Goal: Navigation & Orientation: Go to known website

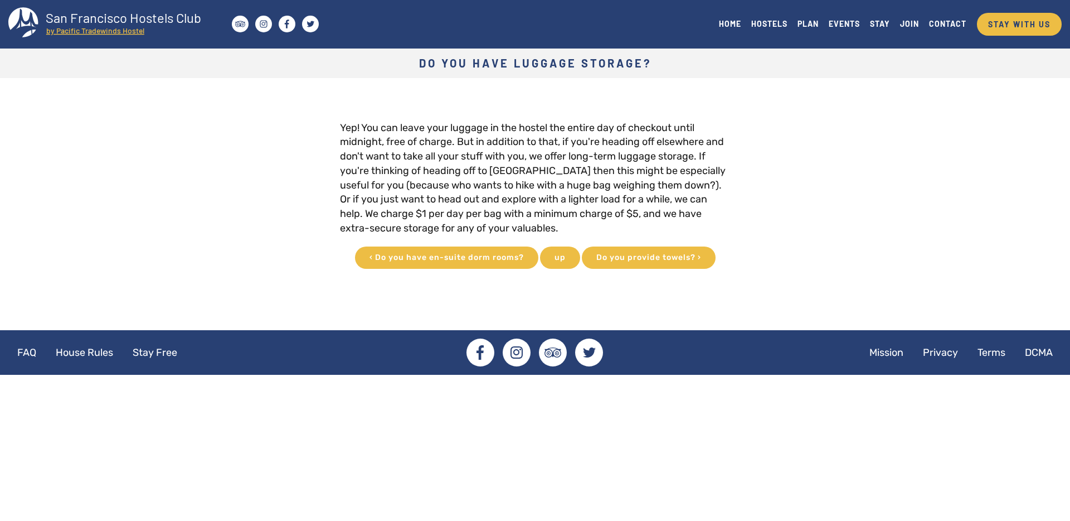
click at [100, 30] on tspan "by Pacific Tradewinds Hostel" at bounding box center [95, 30] width 98 height 9
click at [104, 22] on tspan "San Francisco Hostels Club" at bounding box center [124, 17] width 156 height 16
click at [769, 21] on link "HOSTELS" at bounding box center [769, 23] width 46 height 15
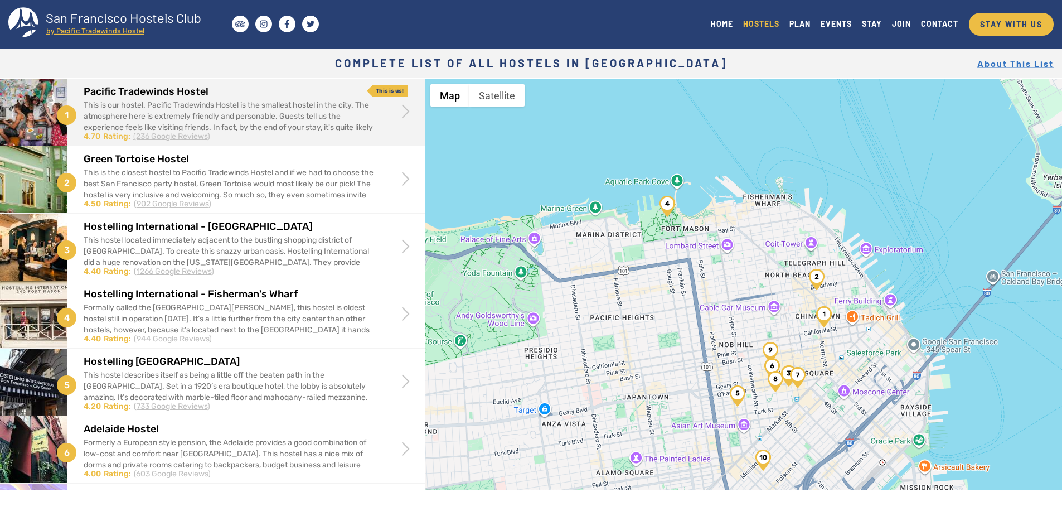
click at [148, 89] on h2 "Pacific Tradewinds Hostel" at bounding box center [229, 91] width 291 height 11
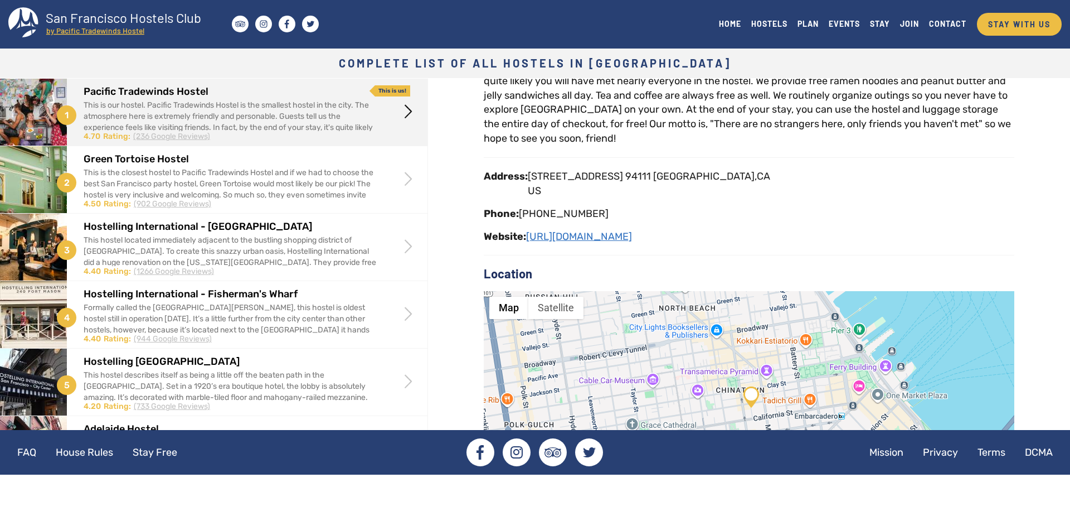
scroll to position [133, 0]
click at [569, 231] on link "[URL][DOMAIN_NAME]" at bounding box center [579, 236] width 106 height 12
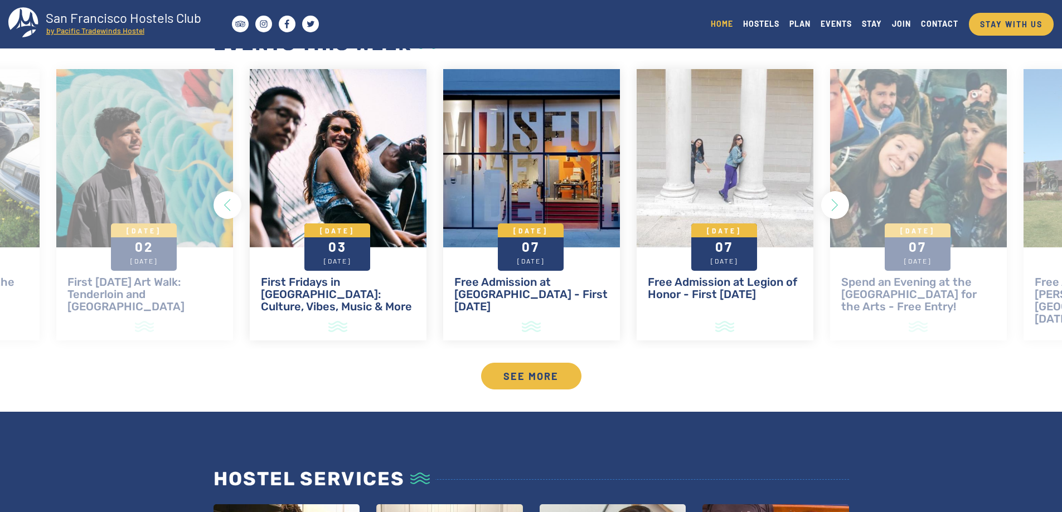
scroll to position [1044, 0]
